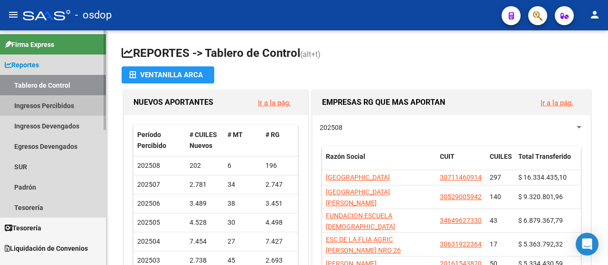
click at [53, 103] on link "Ingresos Percibidos" at bounding box center [53, 105] width 106 height 20
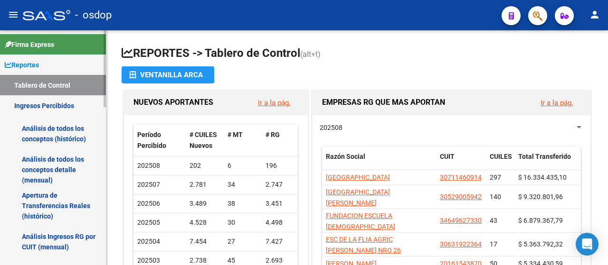
click at [57, 131] on link "Análisis de todos los conceptos (histórico)" at bounding box center [53, 134] width 106 height 36
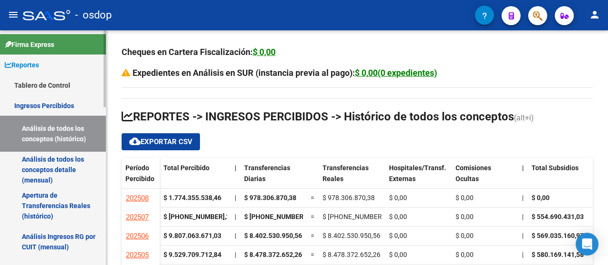
click at [39, 171] on link "Análisis de todos los conceptos detalle (mensual)" at bounding box center [53, 170] width 106 height 36
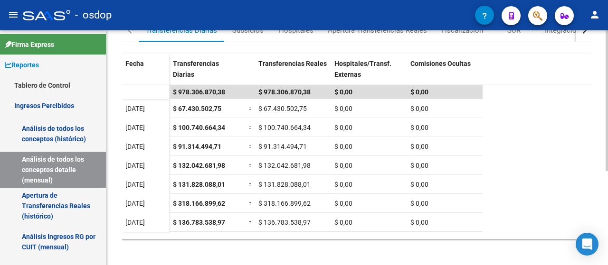
click at [607, 182] on div at bounding box center [607, 192] width 2 height 141
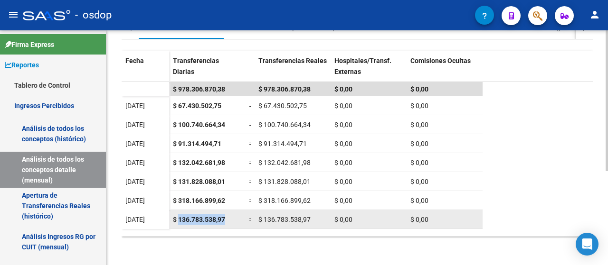
drag, startPoint x: 178, startPoint y: 220, endPoint x: 229, endPoint y: 222, distance: 51.8
click at [229, 222] on div "$ 136.783.538,97" at bounding box center [207, 220] width 68 height 11
